Goal: Find contact information: Find contact information

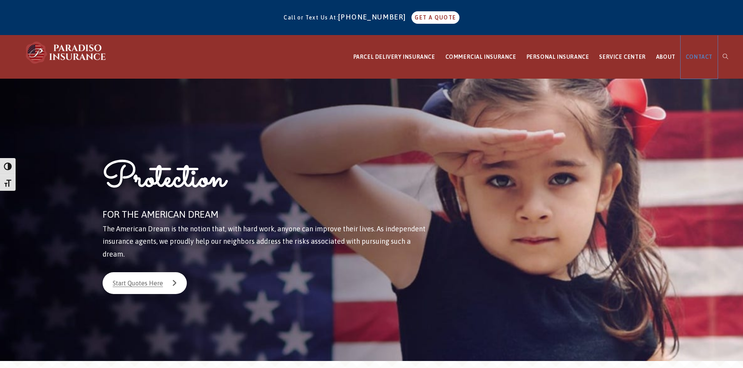
click at [695, 58] on span "CONTACT" at bounding box center [698, 57] width 27 height 6
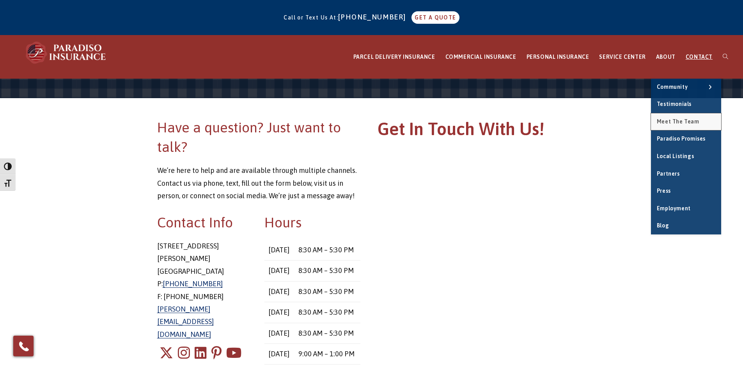
click at [681, 119] on span "Meet the Team" at bounding box center [677, 122] width 42 height 6
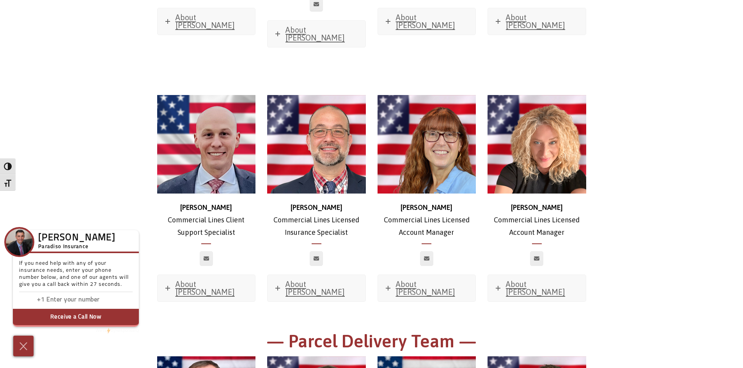
scroll to position [3740, 0]
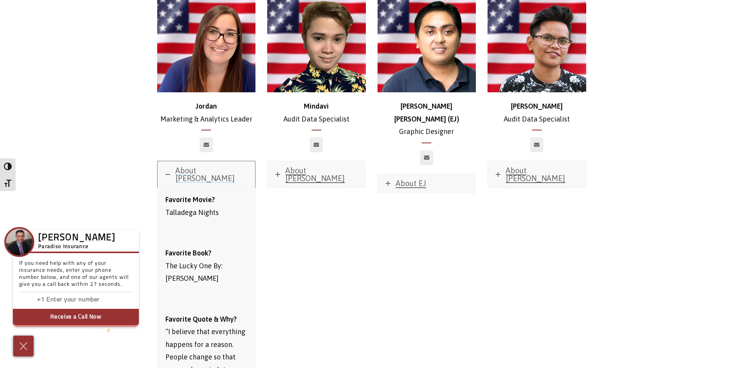
scroll to position [3947, 0]
click at [30, 348] on div at bounding box center [23, 346] width 22 height 23
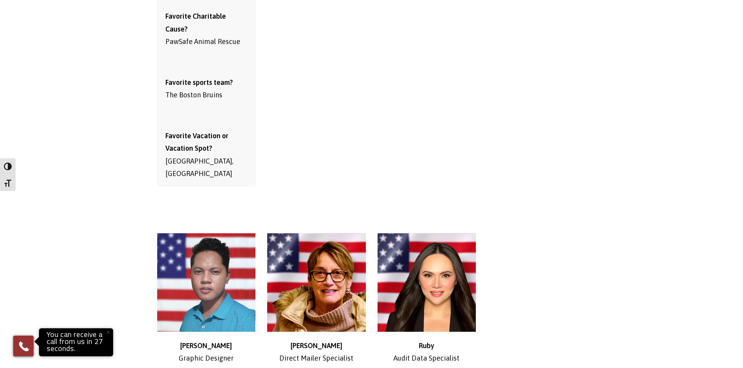
scroll to position [4469, 0]
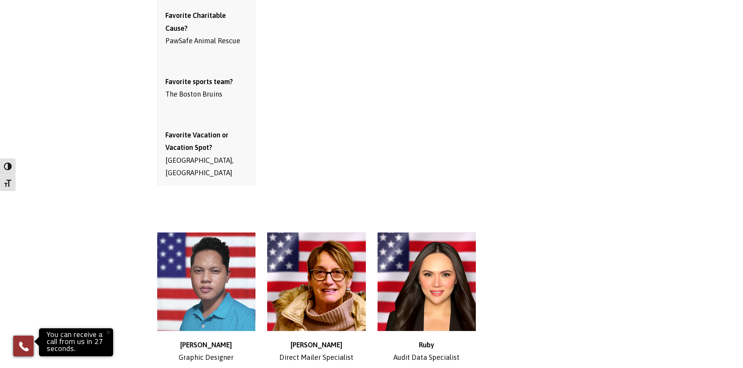
scroll to position [3740, 0]
